Goal: Communication & Community: Answer question/provide support

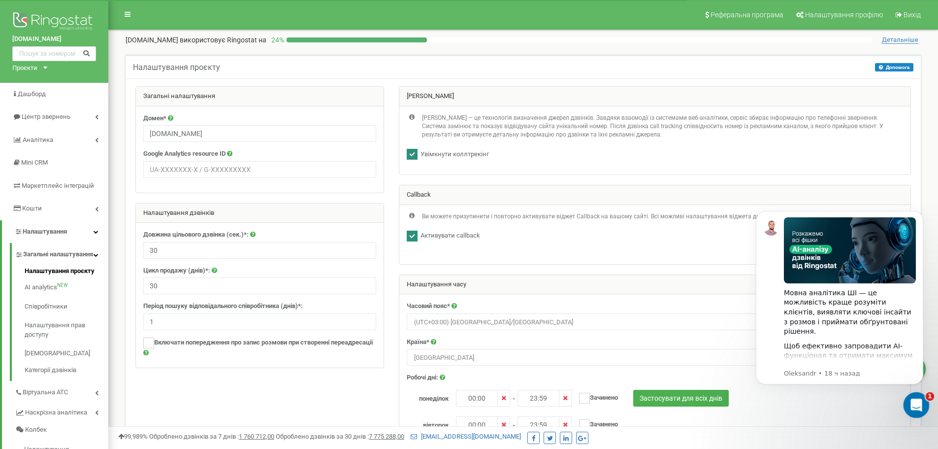
click at [916, 402] on icon "Открыть службу сообщений Intercom" at bounding box center [915, 403] width 16 height 16
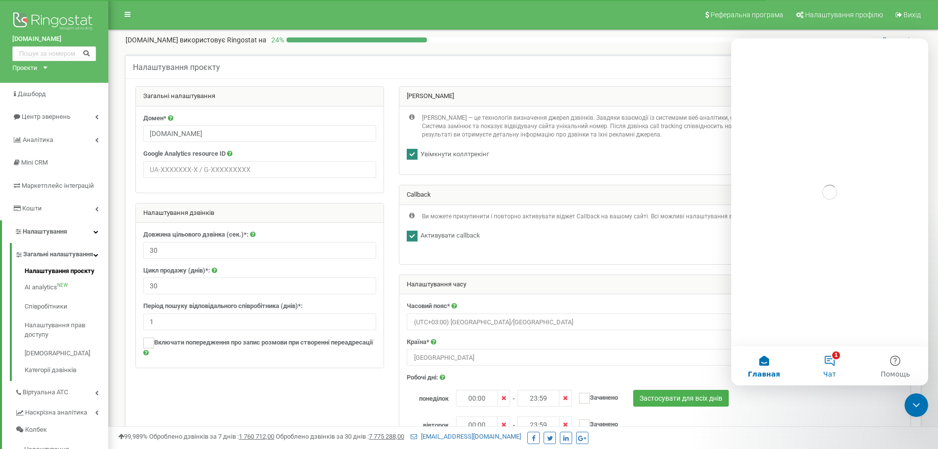
click at [821, 353] on button "1 Чат" at bounding box center [829, 365] width 65 height 39
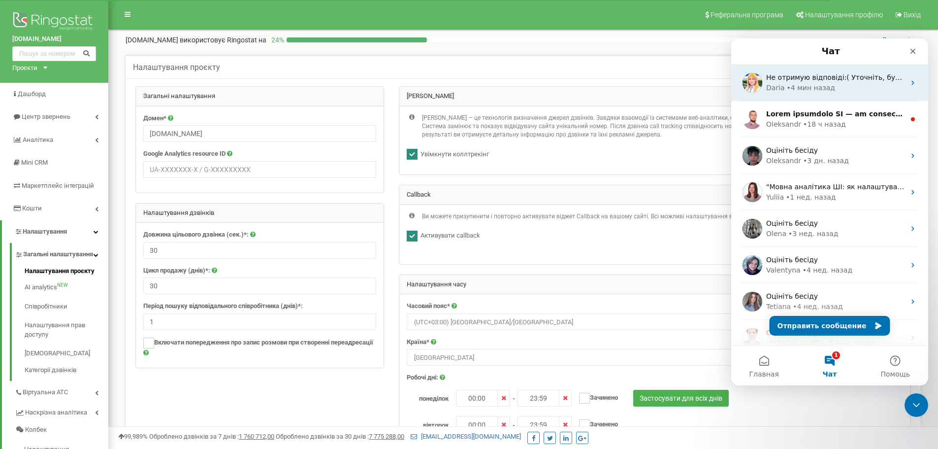
click at [825, 98] on div "Не отримую відповіді:( Уточніть, будь ласка, детальніше яка допомога потрібна? …" at bounding box center [829, 82] width 197 height 36
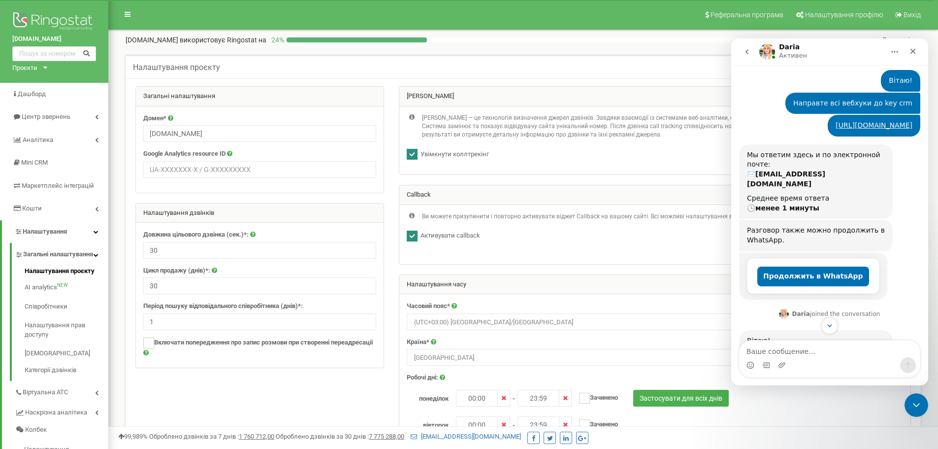
scroll to position [25, 0]
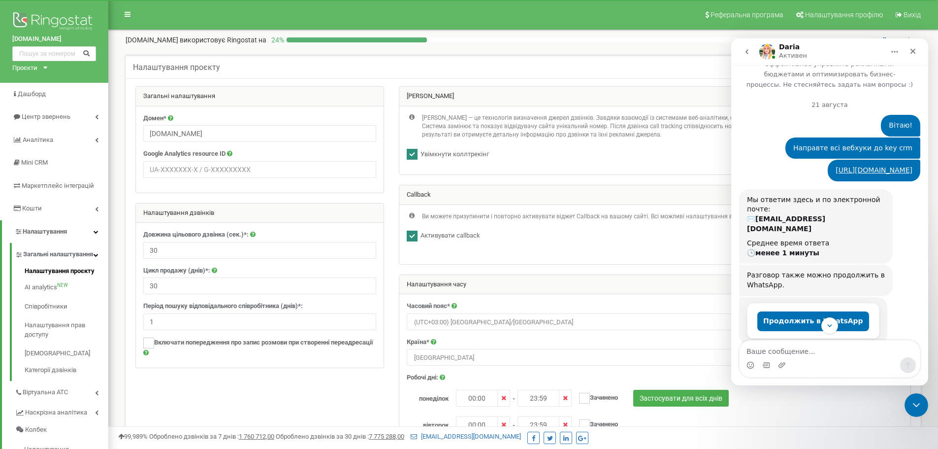
click at [823, 143] on div "Направте всі вебхуки до key crm" at bounding box center [852, 148] width 119 height 10
copy div "Направте всі вебхуки до key crm"
click at [814, 365] on div "Мессенджер Intercom" at bounding box center [829, 365] width 180 height 16
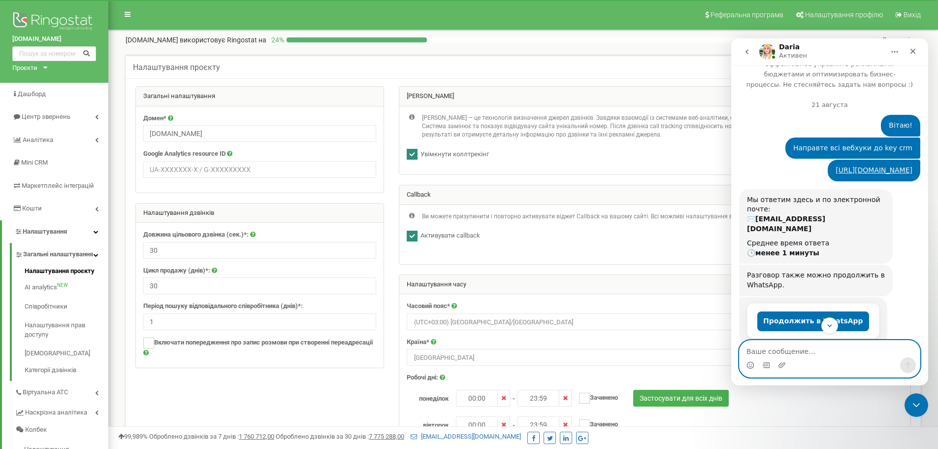
click at [823, 353] on textarea "Ваше сообщение..." at bounding box center [829, 348] width 180 height 17
paste textarea "Направте всі вебхуки до key crm"
type textarea "Направте всі вебхуки до key crm"
click at [900, 365] on button "Отправить сообщение…" at bounding box center [908, 365] width 16 height 16
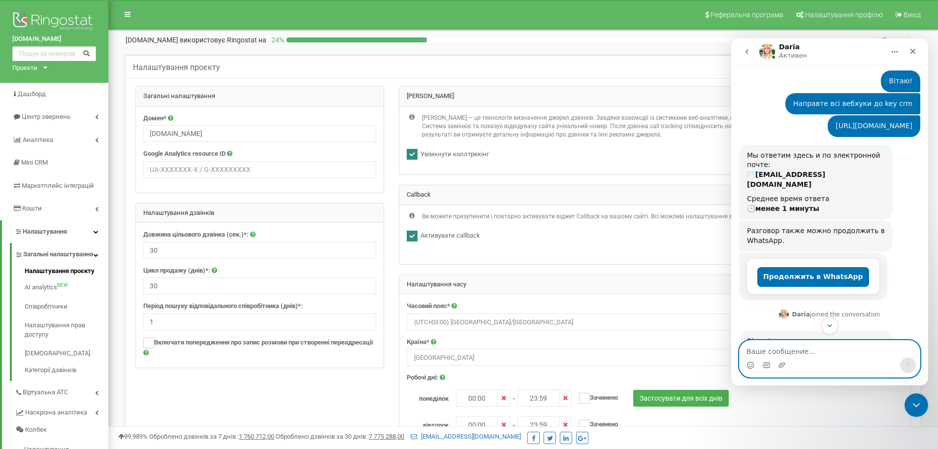
scroll to position [53, 0]
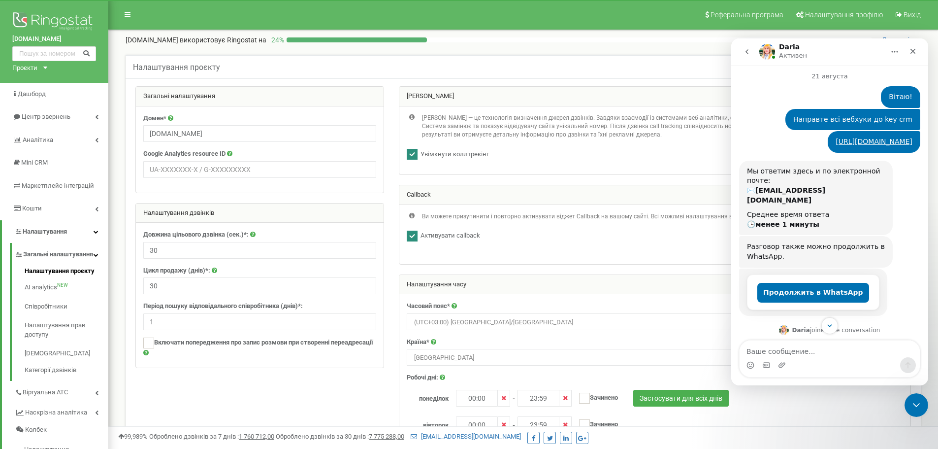
drag, startPoint x: 763, startPoint y: 128, endPoint x: 873, endPoint y: 164, distance: 116.0
click at [873, 153] on div "[URL][DOMAIN_NAME] Bezpeka • 18 ч назад" at bounding box center [874, 142] width 93 height 22
copy link "[URL][DOMAIN_NAME]"
click at [832, 348] on textarea "Ваше сообщение..." at bounding box center [829, 348] width 180 height 17
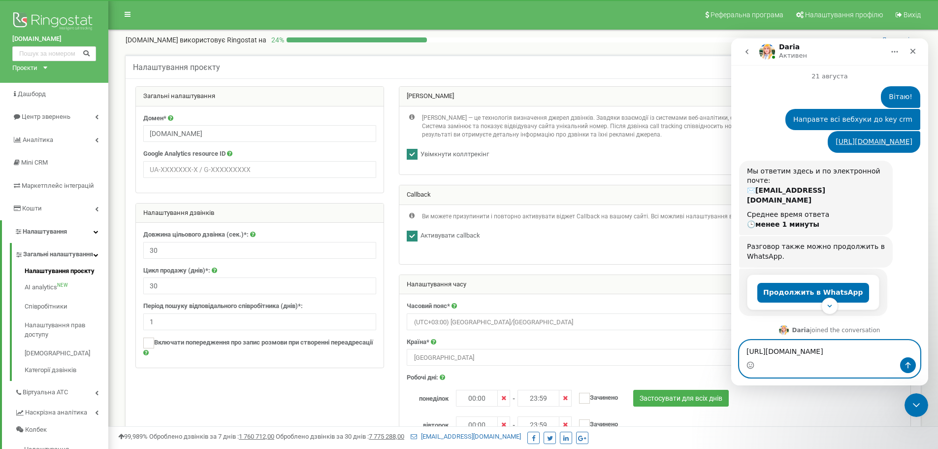
type textarea "[URL][DOMAIN_NAME]"
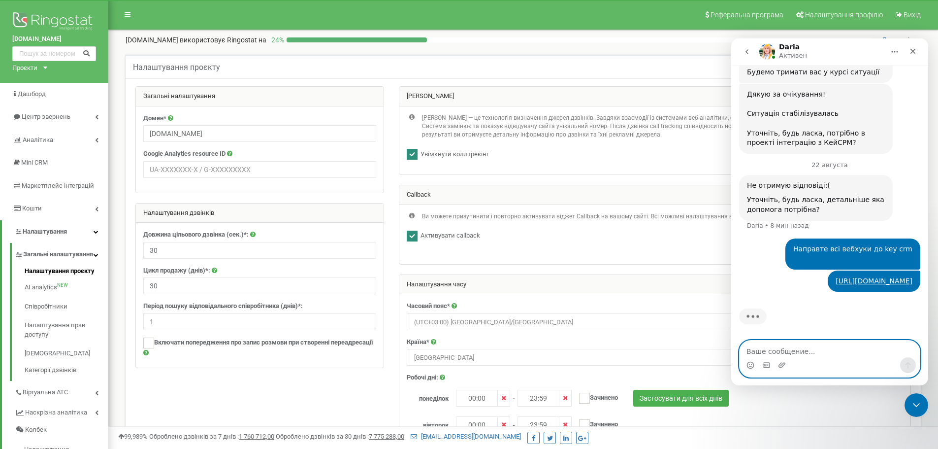
scroll to position [448, 0]
